Goal: Task Accomplishment & Management: Manage account settings

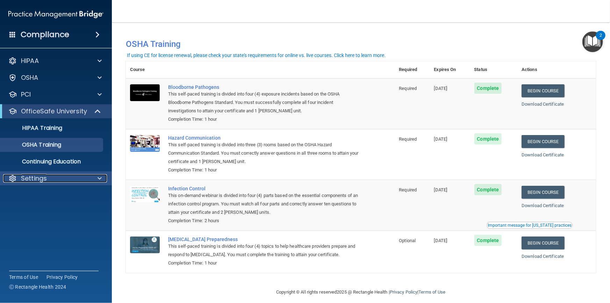
click at [36, 178] on p "Settings" at bounding box center [34, 178] width 26 height 8
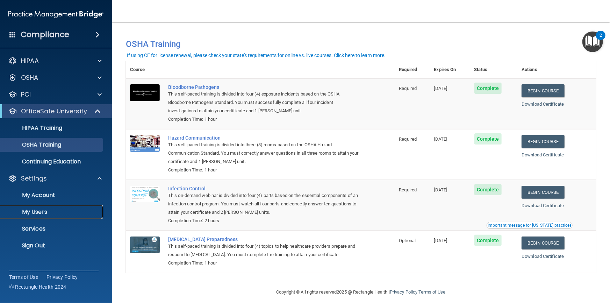
click at [36, 211] on p "My Users" at bounding box center [52, 211] width 95 height 7
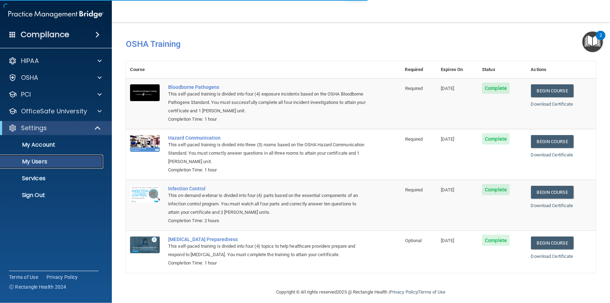
select select "20"
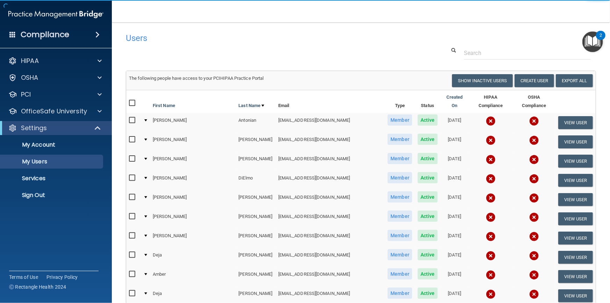
click at [133, 117] on input "checkbox" at bounding box center [133, 120] width 8 height 6
checkbox input "true"
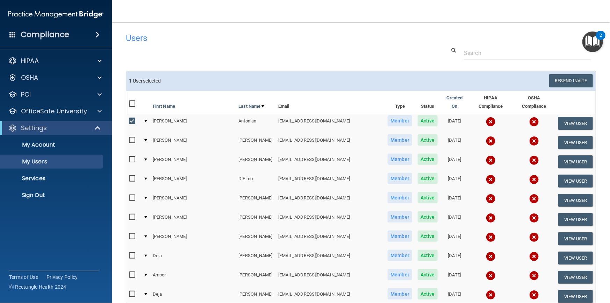
click at [130, 137] on input "checkbox" at bounding box center [133, 140] width 8 height 6
checkbox input "true"
click at [133, 156] on input "checkbox" at bounding box center [133, 159] width 8 height 6
checkbox input "true"
click at [131, 176] on input "checkbox" at bounding box center [133, 179] width 8 height 6
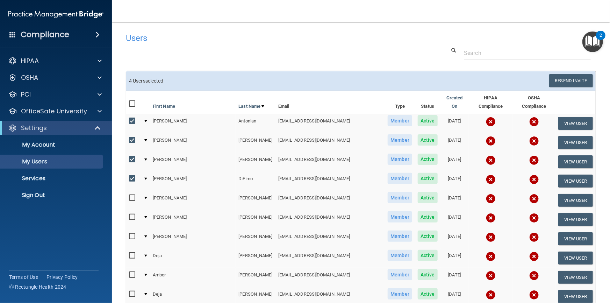
click at [133, 176] on input "checkbox" at bounding box center [133, 179] width 8 height 6
checkbox input "false"
drag, startPoint x: 131, startPoint y: 190, endPoint x: 134, endPoint y: 205, distance: 14.7
click at [132, 195] on input "checkbox" at bounding box center [133, 198] width 8 height 6
checkbox input "true"
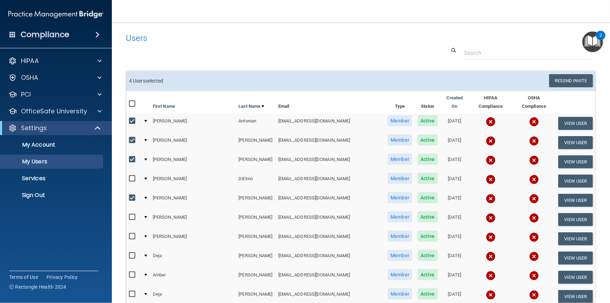
click at [133, 214] on input "checkbox" at bounding box center [133, 217] width 8 height 6
checkbox input "true"
click at [129, 233] on input "checkbox" at bounding box center [133, 236] width 8 height 6
checkbox input "true"
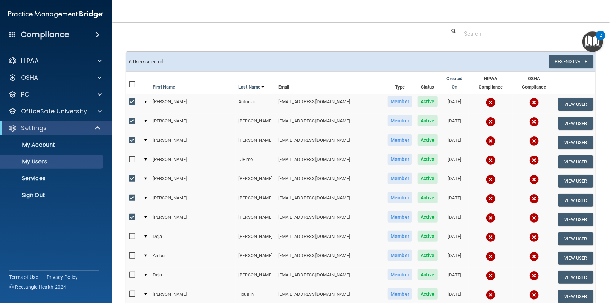
scroll to position [95, 0]
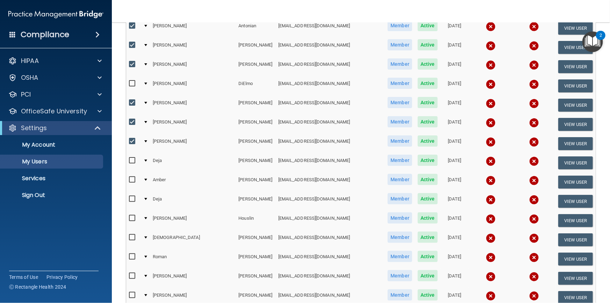
click at [132, 158] on input "checkbox" at bounding box center [133, 161] width 8 height 6
checkbox input "true"
click at [131, 177] on input "checkbox" at bounding box center [133, 180] width 8 height 6
checkbox input "true"
click at [133, 196] on input "checkbox" at bounding box center [133, 199] width 8 height 6
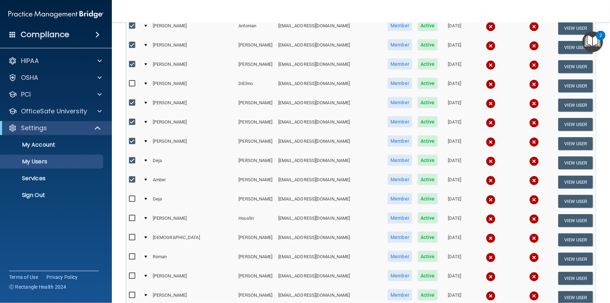
checkbox input "true"
click at [133, 215] on input "checkbox" at bounding box center [133, 218] width 8 height 6
checkbox input "true"
click at [133, 234] on input "checkbox" at bounding box center [133, 237] width 8 height 6
checkbox input "true"
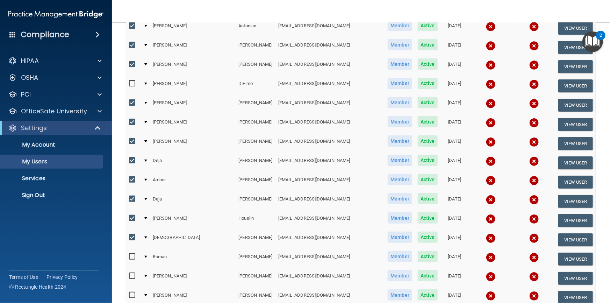
click at [134, 252] on label at bounding box center [133, 256] width 9 height 8
click at [134, 254] on input "checkbox" at bounding box center [133, 257] width 8 height 6
checkbox input "true"
click at [134, 273] on input "checkbox" at bounding box center [133, 276] width 8 height 6
checkbox input "true"
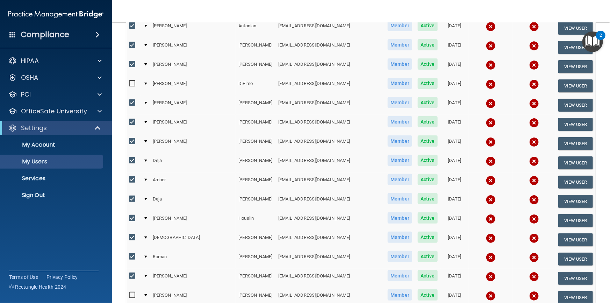
click at [132, 292] on input "checkbox" at bounding box center [133, 295] width 8 height 6
checkbox input "true"
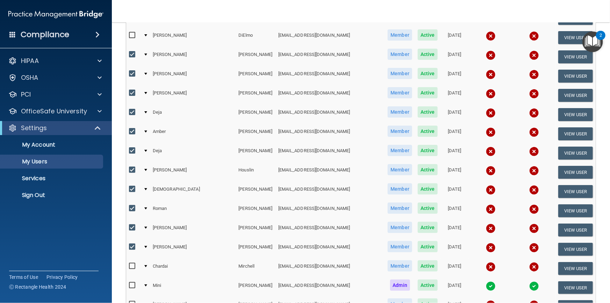
scroll to position [222, 0]
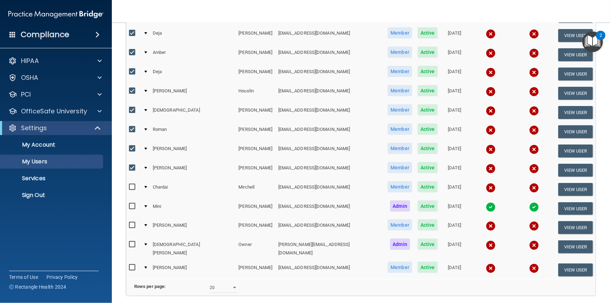
click at [133, 222] on input "checkbox" at bounding box center [133, 225] width 8 height 6
checkbox input "true"
click at [133, 241] on input "checkbox" at bounding box center [133, 244] width 8 height 6
checkbox input "true"
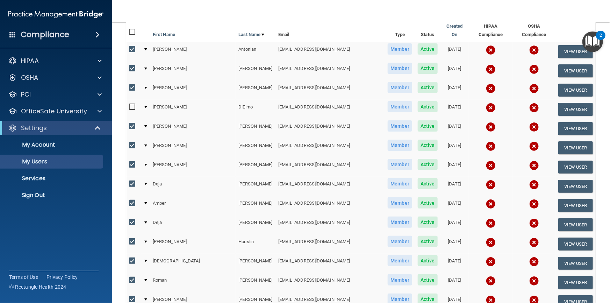
scroll to position [0, 0]
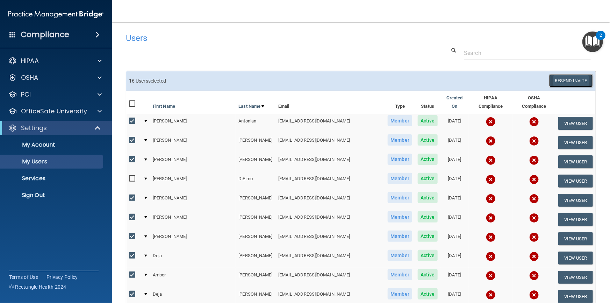
click at [561, 84] on button "Resend Invite" at bounding box center [571, 80] width 44 height 13
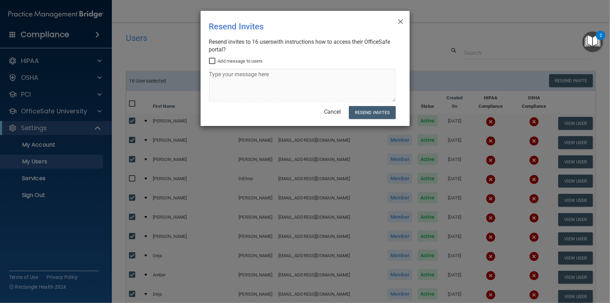
click at [212, 59] on input "Add message to users" at bounding box center [213, 61] width 8 height 6
click at [220, 80] on textarea at bounding box center [302, 85] width 187 height 33
click at [222, 80] on textarea at bounding box center [302, 85] width 187 height 33
click at [226, 78] on textarea at bounding box center [302, 85] width 187 height 33
click at [247, 73] on textarea at bounding box center [302, 85] width 187 height 33
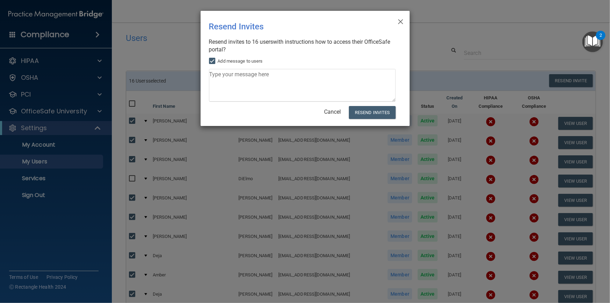
click at [213, 61] on input "Add message to users" at bounding box center [213, 61] width 8 height 6
checkbox input "false"
click at [364, 112] on button "Resend Invites" at bounding box center [372, 112] width 46 height 13
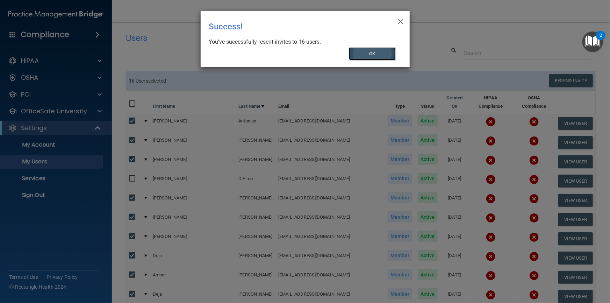
click at [370, 54] on button "OK" at bounding box center [372, 53] width 47 height 13
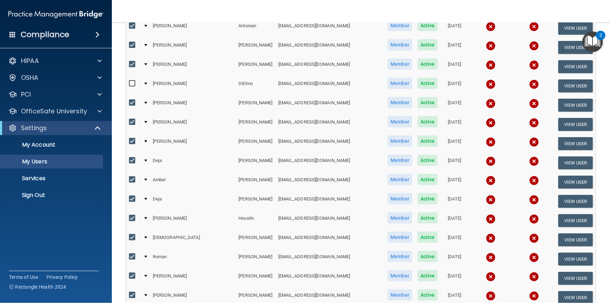
scroll to position [254, 0]
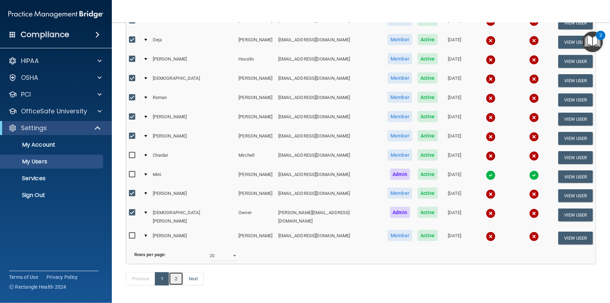
click at [176, 275] on link "2" at bounding box center [176, 278] width 14 height 13
select select "20"
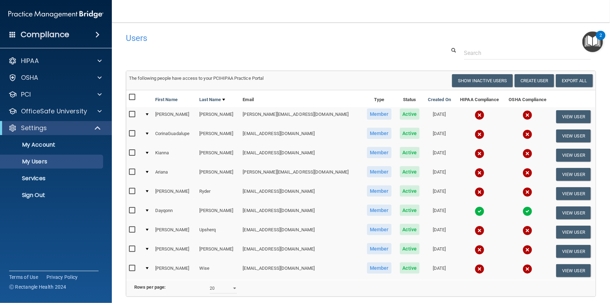
click at [131, 115] on input "checkbox" at bounding box center [133, 114] width 8 height 6
checkbox input "true"
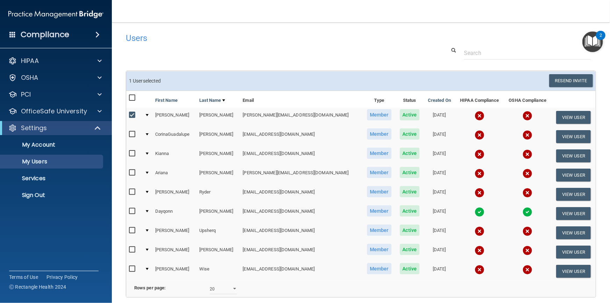
click at [132, 131] on input "checkbox" at bounding box center [133, 134] width 8 height 6
checkbox input "true"
click at [132, 153] on input "checkbox" at bounding box center [133, 154] width 8 height 6
checkbox input "true"
click at [133, 191] on input "checkbox" at bounding box center [133, 192] width 8 height 6
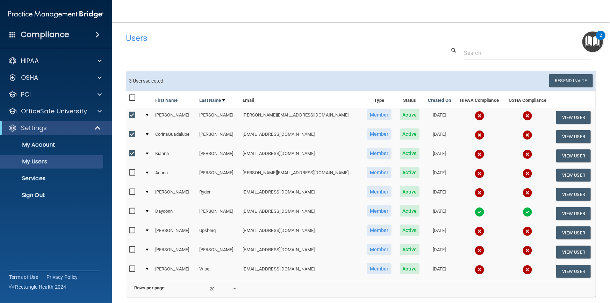
checkbox input "true"
click at [133, 229] on input "checkbox" at bounding box center [133, 230] width 8 height 6
checkbox input "true"
click at [563, 80] on button "Resend Invite" at bounding box center [571, 80] width 44 height 13
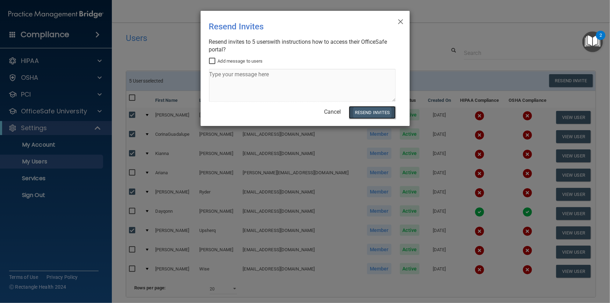
click at [365, 111] on button "Resend Invites" at bounding box center [372, 112] width 46 height 13
